Goal: Use online tool/utility: Utilize a website feature to perform a specific function

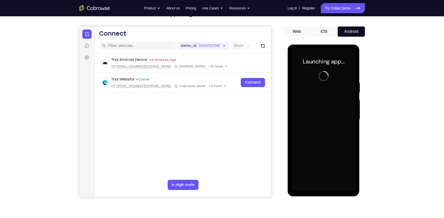
scroll to position [40, 0]
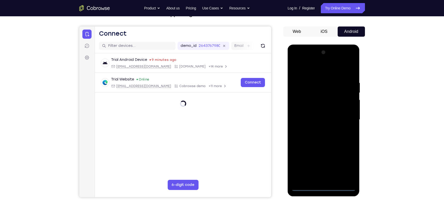
click at [324, 188] on div at bounding box center [323, 119] width 64 height 143
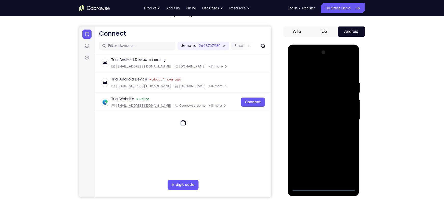
click at [345, 166] on div at bounding box center [323, 119] width 64 height 143
click at [327, 72] on div at bounding box center [323, 119] width 64 height 143
click at [314, 89] on div at bounding box center [323, 119] width 64 height 143
click at [320, 61] on div at bounding box center [323, 119] width 64 height 143
click at [315, 61] on div at bounding box center [323, 119] width 64 height 143
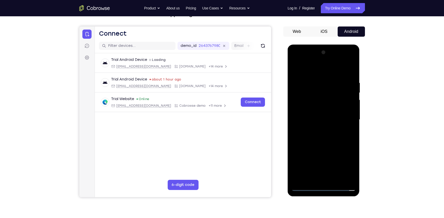
drag, startPoint x: 314, startPoint y: 128, endPoint x: 326, endPoint y: 53, distance: 75.7
click at [326, 53] on div at bounding box center [323, 119] width 64 height 143
click at [310, 100] on div at bounding box center [323, 119] width 64 height 143
drag, startPoint x: 324, startPoint y: 145, endPoint x: 337, endPoint y: 66, distance: 79.7
click at [337, 66] on div at bounding box center [323, 119] width 64 height 143
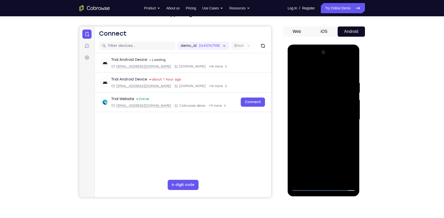
click at [336, 139] on div at bounding box center [323, 119] width 64 height 143
drag, startPoint x: 325, startPoint y: 112, endPoint x: 326, endPoint y: 104, distance: 7.2
click at [326, 104] on div at bounding box center [323, 119] width 64 height 143
drag, startPoint x: 328, startPoint y: 142, endPoint x: 338, endPoint y: 37, distance: 105.9
click at [338, 45] on html "Online web based iOS Simulators and Android Emulators. Run iPhone, iPad, Mobile…" at bounding box center [323, 121] width 73 height 153
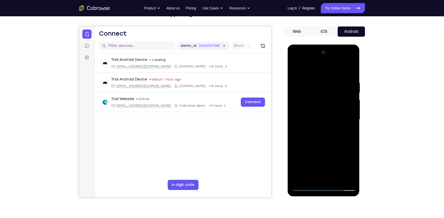
click at [301, 68] on div at bounding box center [323, 119] width 64 height 143
click at [306, 75] on div at bounding box center [323, 119] width 64 height 143
drag, startPoint x: 321, startPoint y: 143, endPoint x: 327, endPoint y: 119, distance: 25.0
click at [327, 119] on div at bounding box center [323, 119] width 64 height 143
drag, startPoint x: 330, startPoint y: 116, endPoint x: 332, endPoint y: 102, distance: 14.2
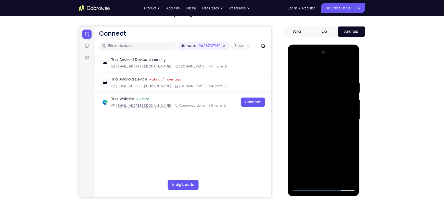
click at [332, 102] on div at bounding box center [323, 119] width 64 height 143
drag, startPoint x: 327, startPoint y: 148, endPoint x: 327, endPoint y: 125, distance: 23.4
click at [327, 125] on div at bounding box center [323, 119] width 64 height 143
drag, startPoint x: 329, startPoint y: 164, endPoint x: 338, endPoint y: 121, distance: 43.9
click at [338, 121] on div at bounding box center [323, 119] width 64 height 143
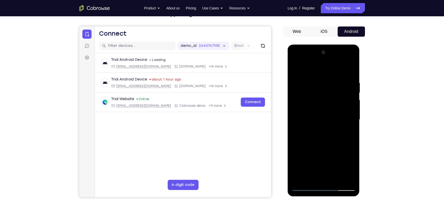
drag, startPoint x: 329, startPoint y: 171, endPoint x: 341, endPoint y: 102, distance: 70.1
click at [341, 102] on div at bounding box center [323, 119] width 64 height 143
drag, startPoint x: 329, startPoint y: 152, endPoint x: 337, endPoint y: 98, distance: 54.8
click at [337, 98] on div at bounding box center [323, 119] width 64 height 143
drag, startPoint x: 328, startPoint y: 142, endPoint x: 332, endPoint y: 93, distance: 48.6
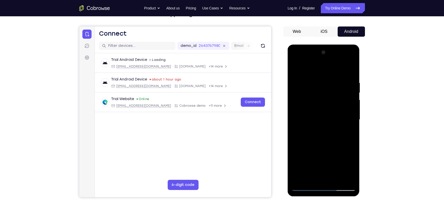
click at [332, 93] on div at bounding box center [323, 119] width 64 height 143
drag, startPoint x: 323, startPoint y: 167, endPoint x: 330, endPoint y: 78, distance: 89.7
click at [330, 78] on div at bounding box center [323, 119] width 64 height 143
drag, startPoint x: 326, startPoint y: 175, endPoint x: 334, endPoint y: 108, distance: 66.8
click at [334, 108] on div at bounding box center [323, 119] width 64 height 143
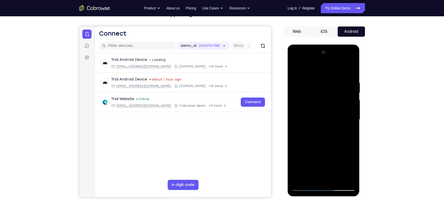
drag, startPoint x: 327, startPoint y: 121, endPoint x: 346, endPoint y: 32, distance: 91.6
click at [346, 45] on html "Online web based iOS Simulators and Android Emulators. Run iPhone, iPad, Mobile…" at bounding box center [323, 121] width 73 height 153
click at [345, 74] on div at bounding box center [323, 119] width 64 height 143
click at [330, 74] on div at bounding box center [323, 119] width 64 height 143
drag, startPoint x: 340, startPoint y: 145, endPoint x: 341, endPoint y: 73, distance: 71.8
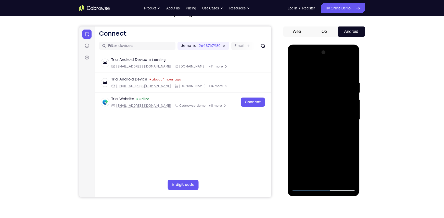
click at [341, 73] on div at bounding box center [323, 119] width 64 height 143
drag, startPoint x: 330, startPoint y: 128, endPoint x: 338, endPoint y: 71, distance: 58.1
click at [338, 71] on div at bounding box center [323, 119] width 64 height 143
drag, startPoint x: 324, startPoint y: 138, endPoint x: 337, endPoint y: 56, distance: 83.5
click at [337, 56] on div at bounding box center [323, 119] width 64 height 143
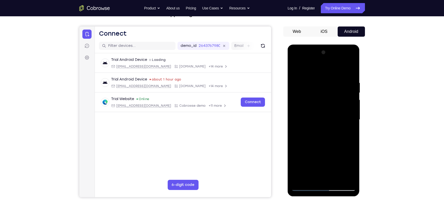
click at [306, 186] on div at bounding box center [323, 119] width 64 height 143
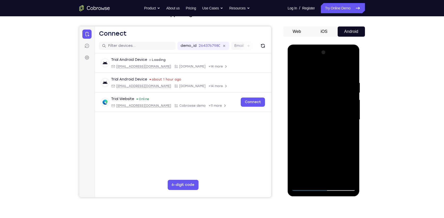
drag, startPoint x: 321, startPoint y: 155, endPoint x: 330, endPoint y: 91, distance: 64.1
click at [330, 91] on div at bounding box center [323, 119] width 64 height 143
click at [314, 130] on div at bounding box center [323, 119] width 64 height 143
drag, startPoint x: 324, startPoint y: 148, endPoint x: 328, endPoint y: 84, distance: 63.8
click at [328, 84] on div at bounding box center [323, 119] width 64 height 143
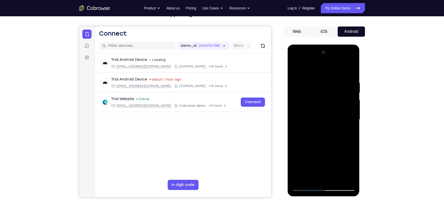
drag, startPoint x: 323, startPoint y: 140, endPoint x: 327, endPoint y: 68, distance: 72.5
click at [327, 68] on div at bounding box center [323, 119] width 64 height 143
drag, startPoint x: 334, startPoint y: 152, endPoint x: 336, endPoint y: 134, distance: 17.9
click at [336, 134] on div at bounding box center [323, 119] width 64 height 143
drag, startPoint x: 342, startPoint y: 133, endPoint x: 345, endPoint y: 96, distance: 36.5
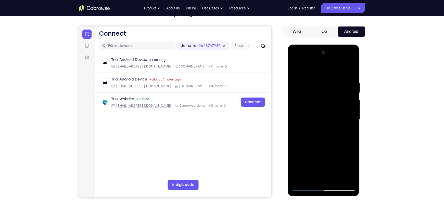
click at [345, 96] on div at bounding box center [323, 119] width 64 height 143
drag, startPoint x: 311, startPoint y: 143, endPoint x: 323, endPoint y: 46, distance: 97.5
click at [323, 46] on div at bounding box center [323, 121] width 72 height 152
drag, startPoint x: 307, startPoint y: 132, endPoint x: 307, endPoint y: 124, distance: 8.2
click at [307, 124] on div at bounding box center [323, 119] width 64 height 143
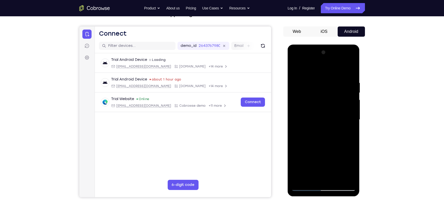
drag, startPoint x: 308, startPoint y: 120, endPoint x: 313, endPoint y: 93, distance: 27.9
click at [313, 93] on div at bounding box center [323, 119] width 64 height 143
click at [343, 156] on div at bounding box center [323, 119] width 64 height 143
click at [328, 163] on div at bounding box center [323, 119] width 64 height 143
click at [324, 147] on div at bounding box center [323, 119] width 64 height 143
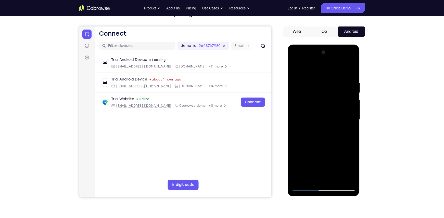
click at [300, 158] on div at bounding box center [323, 119] width 64 height 143
click at [299, 163] on div at bounding box center [323, 119] width 64 height 143
drag, startPoint x: 339, startPoint y: 138, endPoint x: 341, endPoint y: 122, distance: 16.4
click at [341, 122] on div at bounding box center [323, 119] width 64 height 143
click at [313, 134] on div at bounding box center [323, 119] width 64 height 143
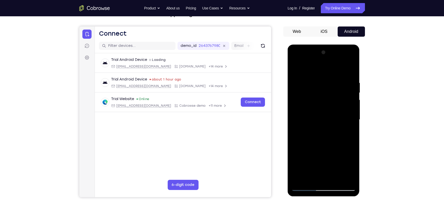
click at [296, 147] on div at bounding box center [323, 119] width 64 height 143
click at [340, 130] on div at bounding box center [323, 119] width 64 height 143
drag, startPoint x: 335, startPoint y: 125, endPoint x: 336, endPoint y: 121, distance: 4.4
click at [336, 121] on div at bounding box center [323, 119] width 64 height 143
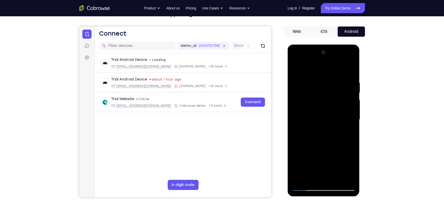
click at [331, 131] on div at bounding box center [323, 119] width 64 height 143
click at [305, 144] on div at bounding box center [323, 119] width 64 height 143
click at [314, 140] on div at bounding box center [323, 119] width 64 height 143
click at [309, 143] on div at bounding box center [323, 119] width 64 height 143
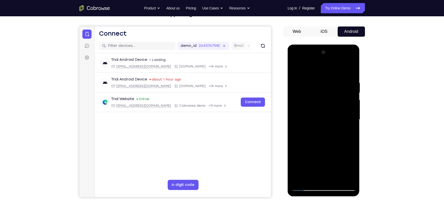
click at [328, 131] on div at bounding box center [323, 119] width 64 height 143
click at [318, 137] on div at bounding box center [323, 119] width 64 height 143
click at [317, 140] on div at bounding box center [323, 119] width 64 height 143
click at [317, 145] on div at bounding box center [323, 119] width 64 height 143
click at [327, 124] on div at bounding box center [323, 119] width 64 height 143
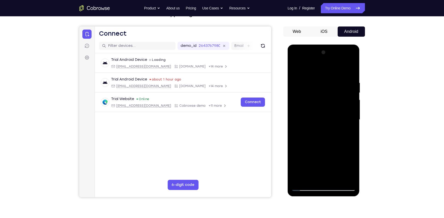
click at [328, 144] on div at bounding box center [323, 119] width 64 height 143
click at [337, 144] on div at bounding box center [323, 119] width 64 height 143
drag, startPoint x: 319, startPoint y: 156, endPoint x: 324, endPoint y: 88, distance: 67.9
click at [324, 88] on div at bounding box center [323, 119] width 64 height 143
click at [338, 138] on div at bounding box center [323, 119] width 64 height 143
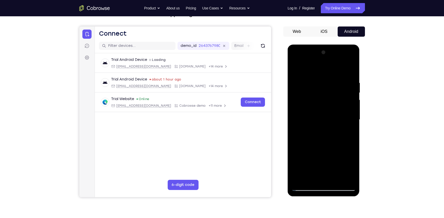
click at [339, 116] on div at bounding box center [323, 119] width 64 height 143
click at [304, 187] on div at bounding box center [323, 119] width 64 height 143
click at [333, 137] on div at bounding box center [323, 119] width 64 height 143
click at [353, 93] on div at bounding box center [323, 119] width 64 height 143
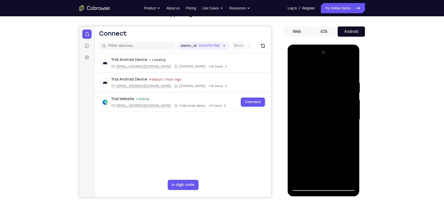
drag, startPoint x: 327, startPoint y: 141, endPoint x: 321, endPoint y: 162, distance: 21.2
click at [321, 162] on div at bounding box center [323, 119] width 64 height 143
click at [298, 73] on div at bounding box center [323, 119] width 64 height 143
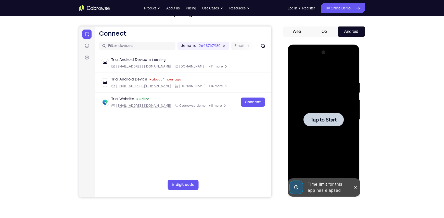
click at [320, 122] on span "Tap to Start" at bounding box center [323, 119] width 26 height 5
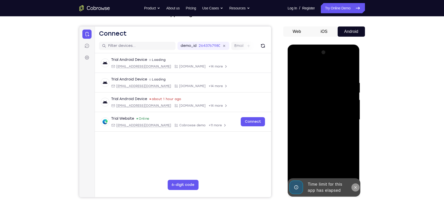
click at [355, 187] on icon at bounding box center [355, 187] width 2 height 2
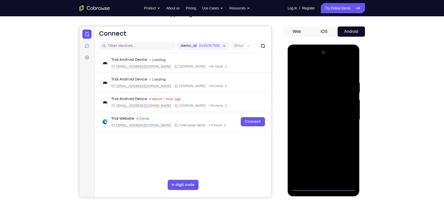
click at [325, 187] on div at bounding box center [323, 119] width 64 height 143
click at [340, 168] on div at bounding box center [323, 119] width 64 height 143
click at [344, 167] on div at bounding box center [323, 119] width 64 height 143
click at [315, 68] on div at bounding box center [323, 119] width 64 height 143
click at [317, 90] on div at bounding box center [323, 119] width 64 height 143
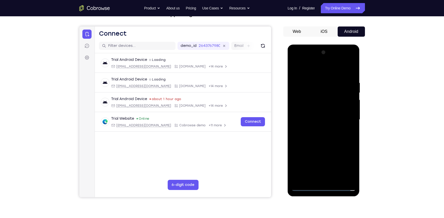
click at [314, 91] on div at bounding box center [323, 119] width 64 height 143
click at [311, 113] on div at bounding box center [323, 119] width 64 height 143
click at [328, 149] on div at bounding box center [323, 119] width 64 height 143
click at [345, 69] on div at bounding box center [323, 119] width 64 height 143
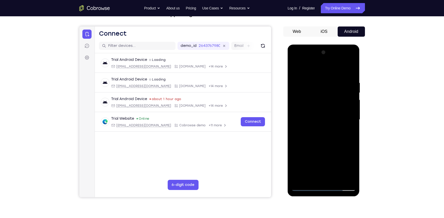
click at [314, 102] on div at bounding box center [323, 119] width 64 height 143
drag, startPoint x: 342, startPoint y: 146, endPoint x: 343, endPoint y: 75, distance: 71.1
click at [343, 75] on div at bounding box center [323, 119] width 64 height 143
drag, startPoint x: 339, startPoint y: 122, endPoint x: 629, endPoint y: 69, distance: 294.5
click at [341, 45] on html "Online web based iOS Simulators and Android Emulators. Run iPhone, iPad, Mobile…" at bounding box center [323, 121] width 73 height 153
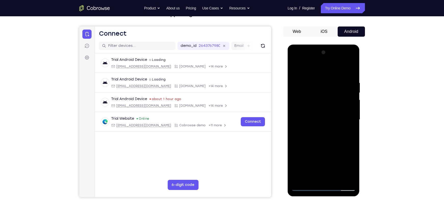
drag, startPoint x: 337, startPoint y: 113, endPoint x: 625, endPoint y: 78, distance: 289.8
click at [337, 45] on html "Online web based iOS Simulators and Android Emulators. Run iPhone, iPad, Mobile…" at bounding box center [323, 121] width 73 height 153
drag, startPoint x: 336, startPoint y: 82, endPoint x: 329, endPoint y: 118, distance: 37.1
click at [329, 118] on div at bounding box center [323, 119] width 64 height 143
drag, startPoint x: 333, startPoint y: 123, endPoint x: 340, endPoint y: -15, distance: 137.5
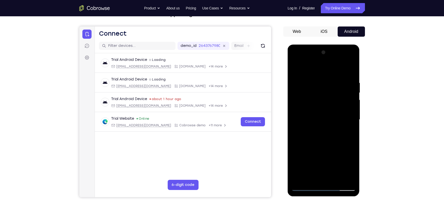
click at [340, 45] on html "Online web based iOS Simulators and Android Emulators. Run iPhone, iPad, Mobile…" at bounding box center [323, 121] width 73 height 153
drag, startPoint x: 324, startPoint y: 89, endPoint x: 323, endPoint y: 114, distance: 25.0
click at [323, 114] on div at bounding box center [323, 119] width 64 height 143
drag, startPoint x: 327, startPoint y: 116, endPoint x: 330, endPoint y: 64, distance: 52.1
click at [330, 64] on div at bounding box center [323, 119] width 64 height 143
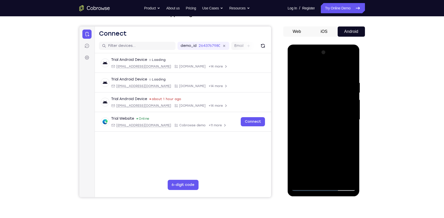
drag, startPoint x: 330, startPoint y: 118, endPoint x: 333, endPoint y: 98, distance: 19.5
click at [333, 98] on div at bounding box center [323, 119] width 64 height 143
drag, startPoint x: 333, startPoint y: 146, endPoint x: 338, endPoint y: 109, distance: 36.7
click at [338, 109] on div at bounding box center [323, 119] width 64 height 143
drag, startPoint x: 329, startPoint y: 110, endPoint x: 338, endPoint y: 39, distance: 70.8
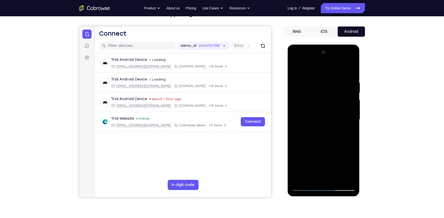
click at [338, 45] on html "Online web based iOS Simulators and Android Emulators. Run iPhone, iPad, Mobile…" at bounding box center [323, 121] width 73 height 153
drag, startPoint x: 332, startPoint y: 99, endPoint x: 626, endPoint y: 57, distance: 297.0
click at [339, 45] on html "Online web based iOS Simulators and Android Emulators. Run iPhone, iPad, Mobile…" at bounding box center [323, 121] width 73 height 153
drag, startPoint x: 323, startPoint y: 118, endPoint x: 330, endPoint y: 62, distance: 56.7
click at [330, 62] on div at bounding box center [323, 119] width 64 height 143
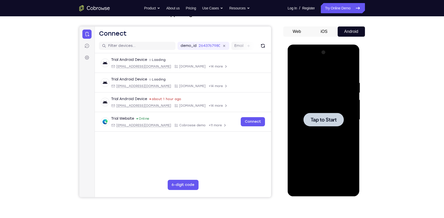
click at [319, 121] on span "Tap to Start" at bounding box center [323, 119] width 26 height 5
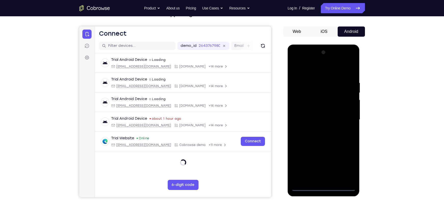
click at [324, 188] on div at bounding box center [323, 119] width 64 height 143
click at [347, 169] on div at bounding box center [323, 119] width 64 height 143
click at [315, 67] on div at bounding box center [323, 119] width 64 height 143
click at [316, 91] on div at bounding box center [323, 119] width 64 height 143
click at [309, 142] on div at bounding box center [323, 119] width 64 height 143
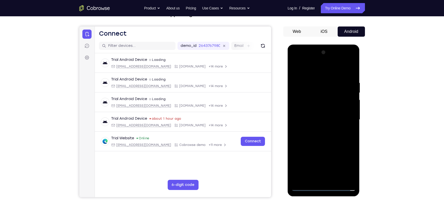
drag, startPoint x: 331, startPoint y: 137, endPoint x: 332, endPoint y: 112, distance: 25.5
click at [332, 112] on div at bounding box center [323, 119] width 64 height 143
drag, startPoint x: 333, startPoint y: 150, endPoint x: 339, endPoint y: 135, distance: 16.7
click at [339, 135] on div at bounding box center [323, 119] width 64 height 143
drag, startPoint x: 331, startPoint y: 142, endPoint x: 334, endPoint y: 115, distance: 26.9
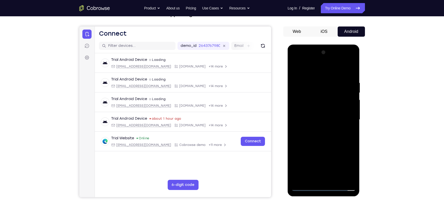
click at [334, 115] on div at bounding box center [323, 119] width 64 height 143
drag, startPoint x: 334, startPoint y: 153, endPoint x: 338, endPoint y: 120, distance: 32.6
click at [338, 120] on div at bounding box center [323, 119] width 64 height 143
drag, startPoint x: 327, startPoint y: 158, endPoint x: 332, endPoint y: 80, distance: 77.6
click at [332, 80] on div at bounding box center [323, 119] width 64 height 143
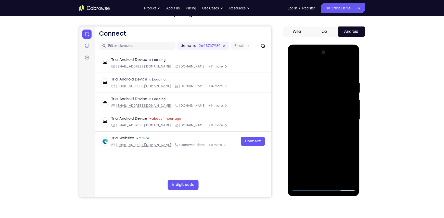
drag, startPoint x: 325, startPoint y: 154, endPoint x: 328, endPoint y: 124, distance: 30.5
click at [328, 124] on div at bounding box center [323, 119] width 64 height 143
drag, startPoint x: 330, startPoint y: 155, endPoint x: 327, endPoint y: 25, distance: 130.2
click at [327, 45] on html "Online web based iOS Simulators and Android Emulators. Run iPhone, iPad, Mobile…" at bounding box center [323, 121] width 73 height 153
drag, startPoint x: 328, startPoint y: 114, endPoint x: 326, endPoint y: 156, distance: 42.1
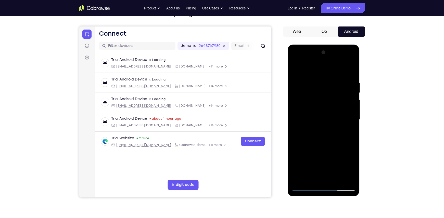
click at [326, 156] on div at bounding box center [323, 119] width 64 height 143
drag, startPoint x: 323, startPoint y: 106, endPoint x: 323, endPoint y: 120, distance: 13.8
click at [323, 120] on div at bounding box center [323, 119] width 64 height 143
drag, startPoint x: 321, startPoint y: 124, endPoint x: 322, endPoint y: 117, distance: 6.4
click at [322, 117] on div at bounding box center [323, 119] width 64 height 143
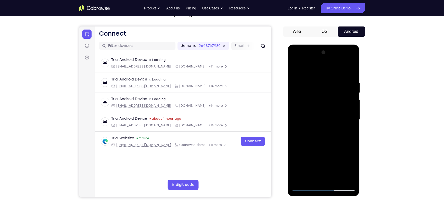
drag, startPoint x: 330, startPoint y: 130, endPoint x: 330, endPoint y: 126, distance: 4.6
click at [330, 126] on div at bounding box center [323, 119] width 64 height 143
